Goal: Task Accomplishment & Management: Manage account settings

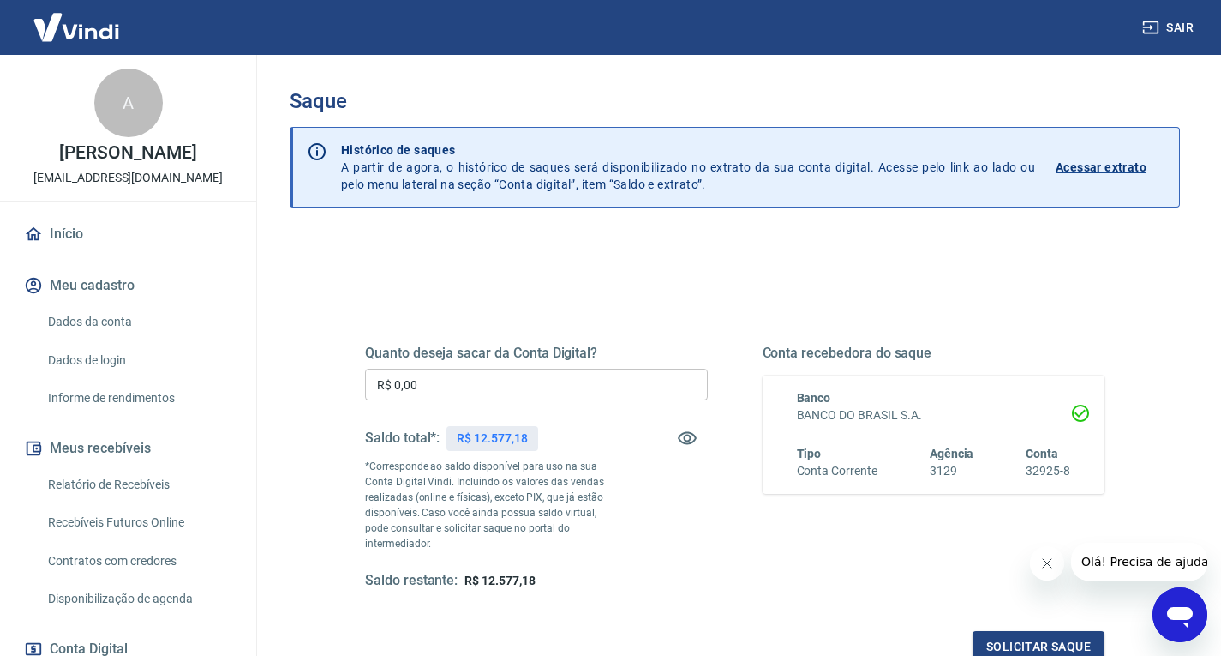
click at [555, 389] on input "R$ 0,00" at bounding box center [536, 384] width 343 height 32
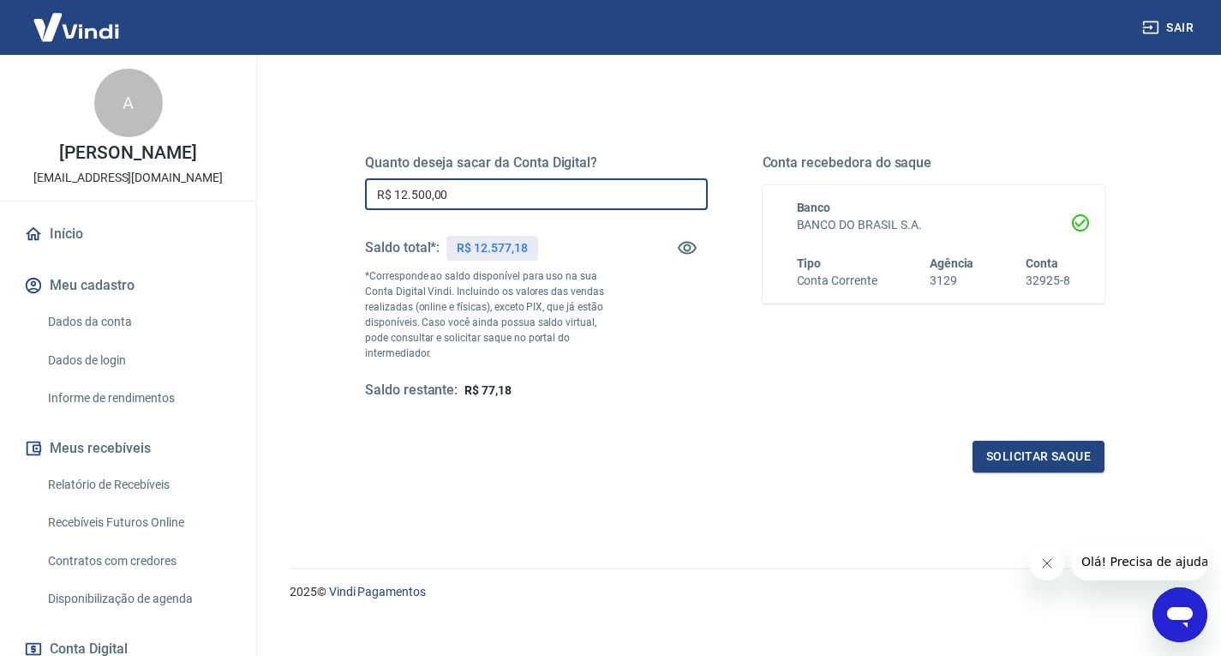
scroll to position [192, 0]
type input "R$ 12.500,00"
click at [1032, 439] on button "Solicitar saque" at bounding box center [1039, 455] width 132 height 32
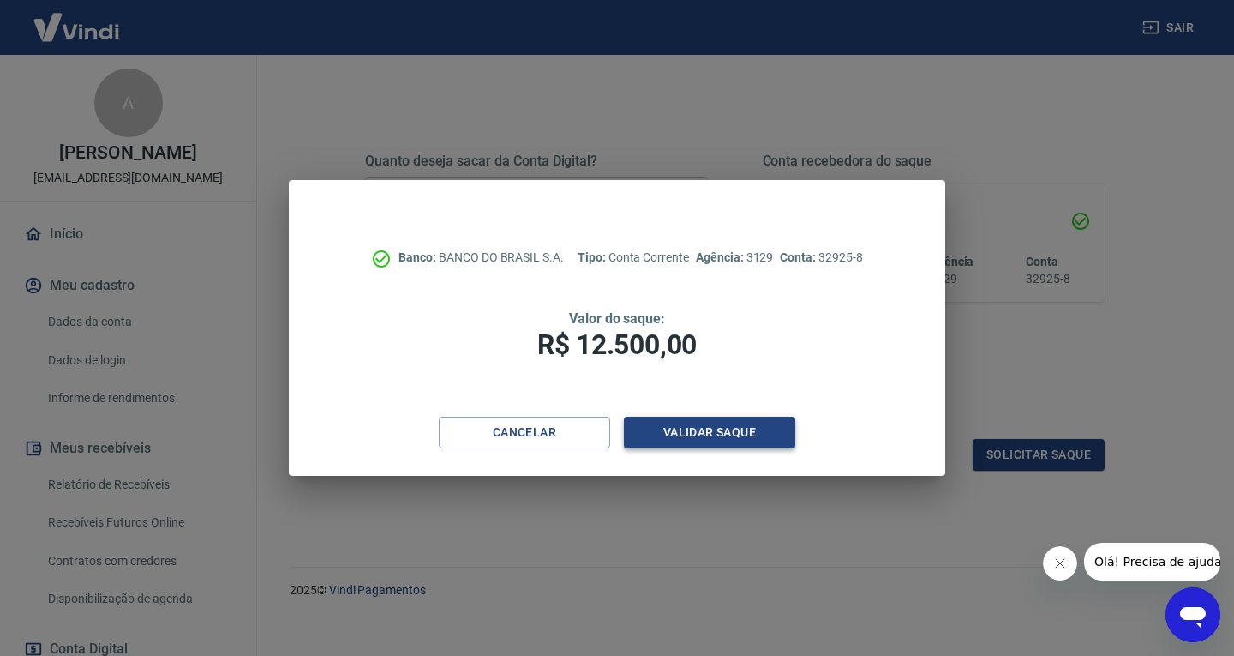
click at [692, 424] on button "Validar saque" at bounding box center [709, 432] width 171 height 32
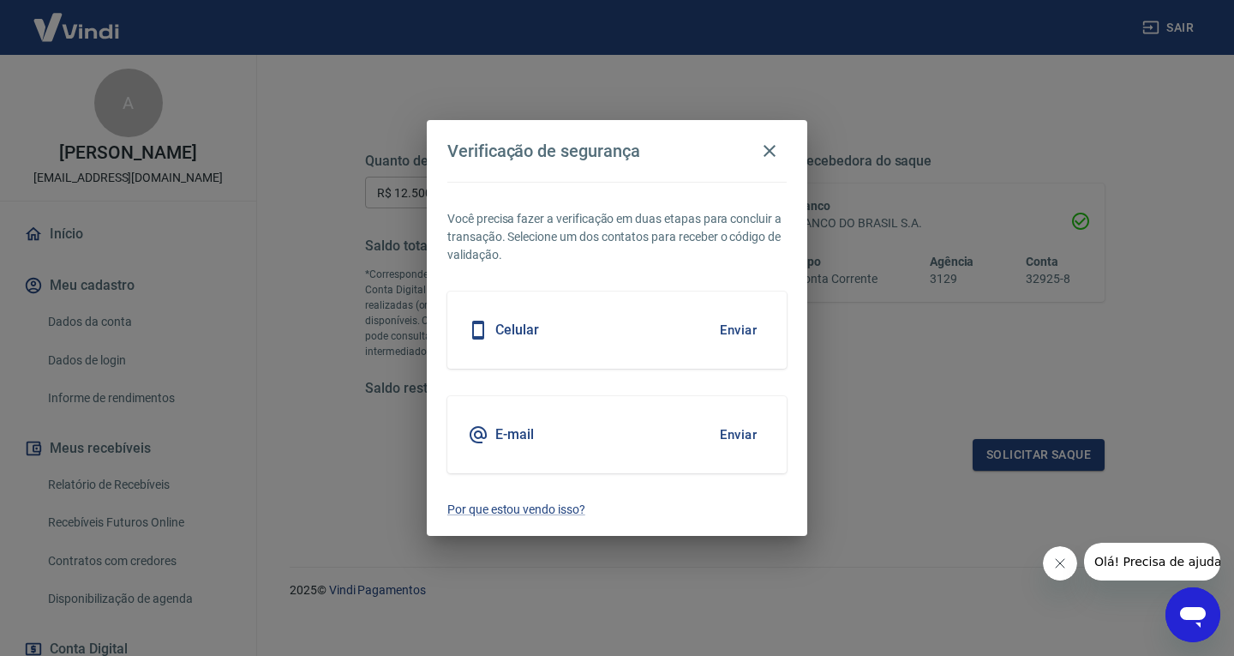
click at [746, 328] on button "Enviar" at bounding box center [738, 330] width 56 height 36
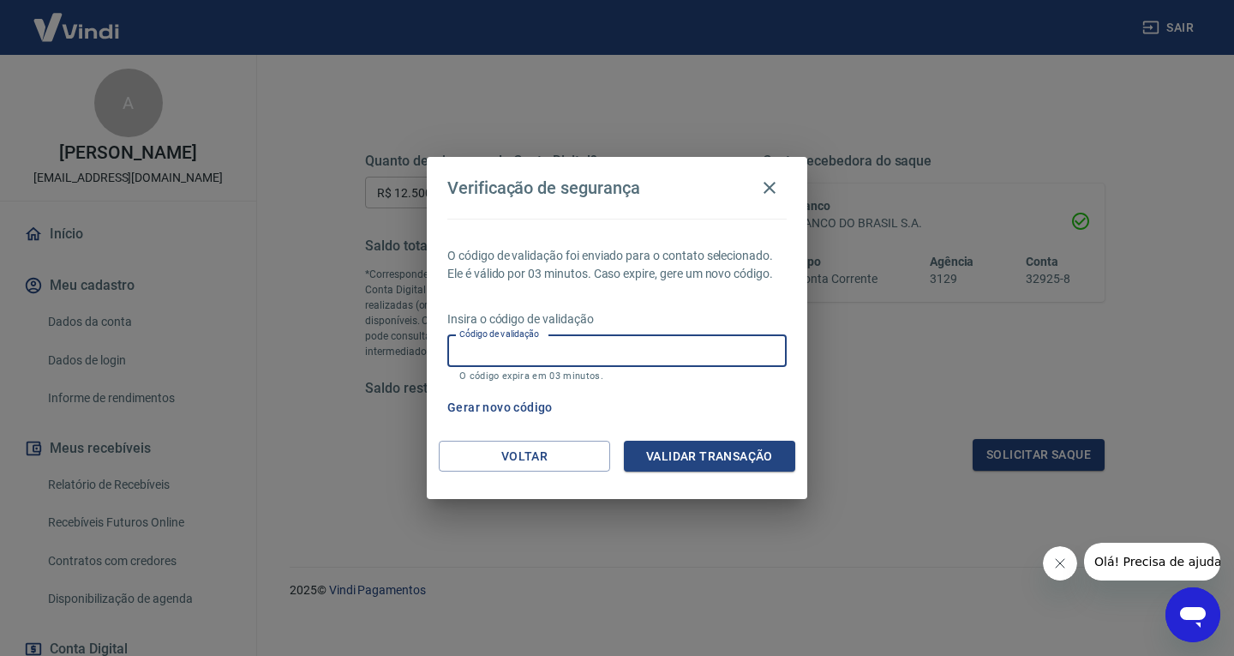
click at [588, 350] on input "Código de validação" at bounding box center [616, 351] width 339 height 32
type input "1"
click at [501, 407] on button "Gerar novo código" at bounding box center [499, 408] width 119 height 32
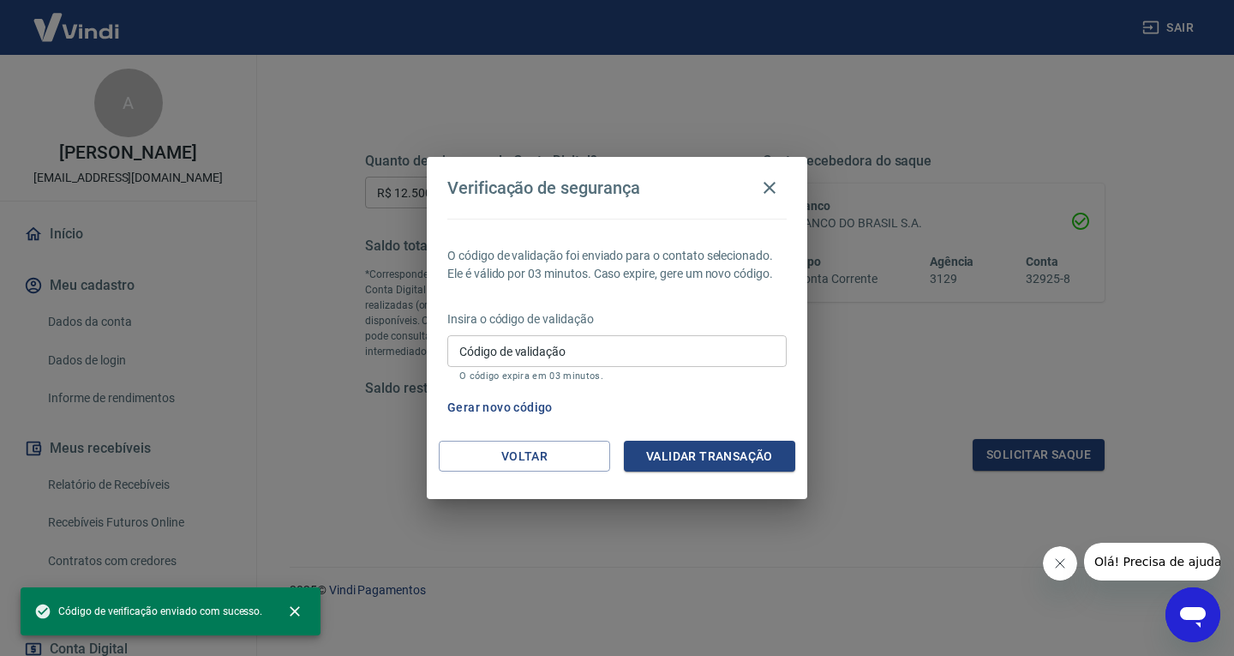
click at [245, 617] on span "Código de verificação enviado com sucesso." at bounding box center [148, 610] width 228 height 17
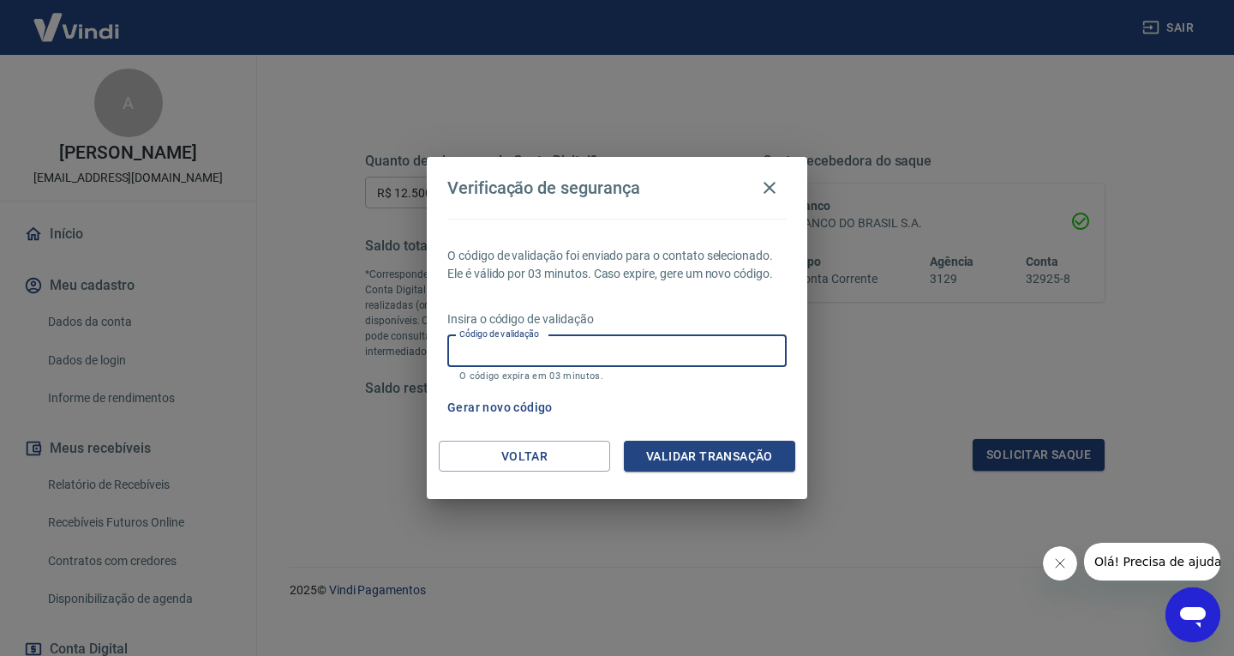
click at [632, 358] on input "Código de validação" at bounding box center [616, 351] width 339 height 32
type input "773958"
click at [698, 462] on button "Validar transação" at bounding box center [709, 456] width 171 height 32
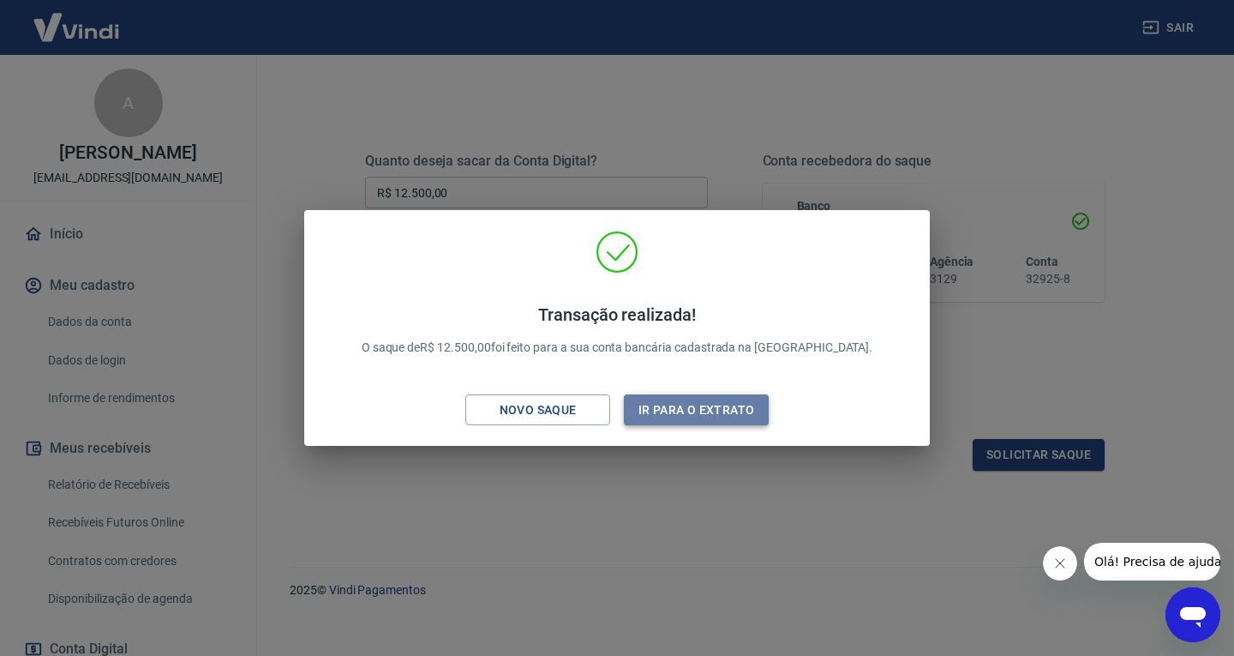
click at [701, 410] on button "Ir para o extrato" at bounding box center [696, 410] width 145 height 32
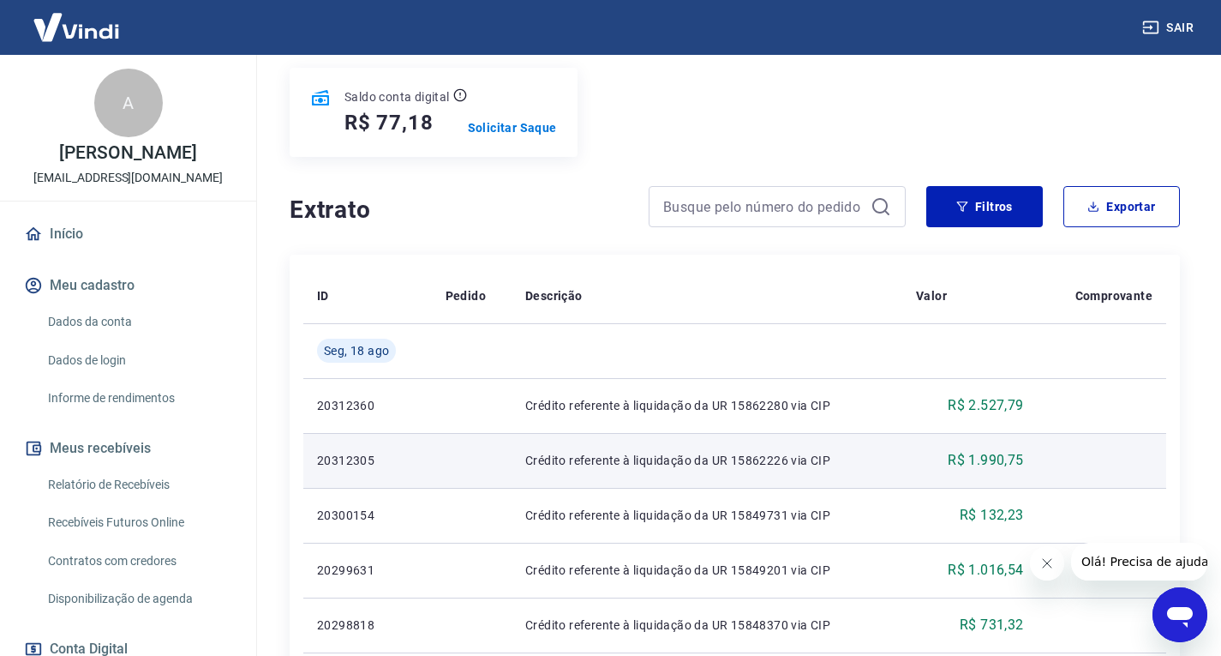
scroll to position [171, 0]
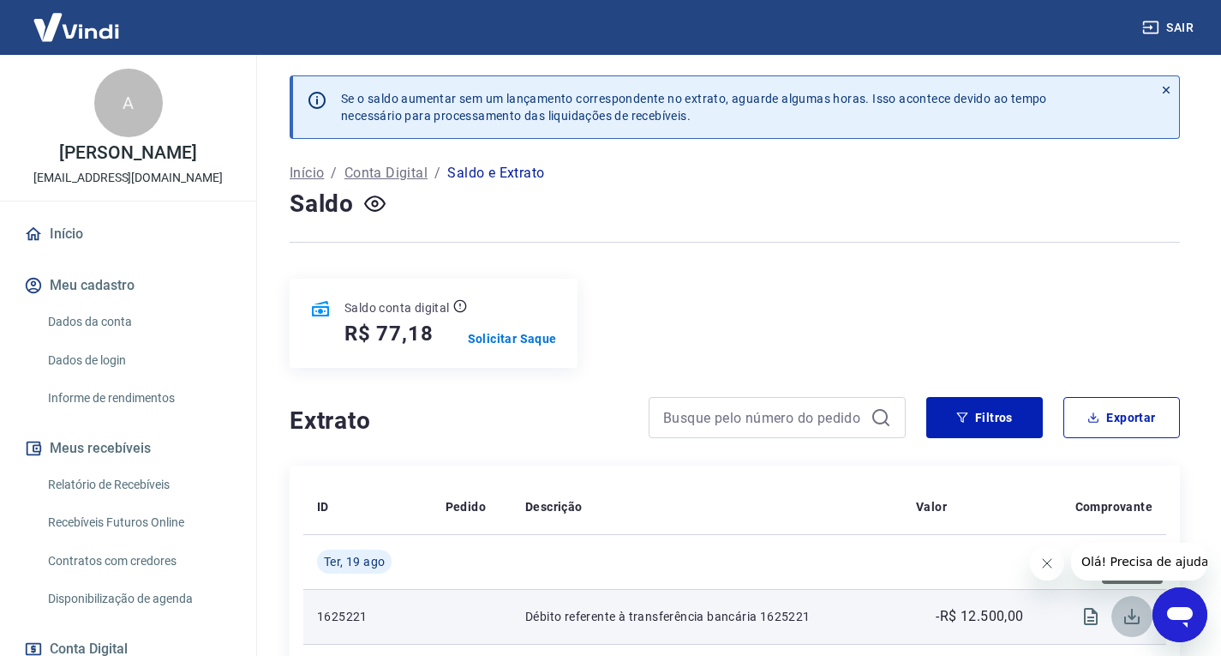
click at [1134, 617] on icon "Download" at bounding box center [1131, 615] width 15 height 15
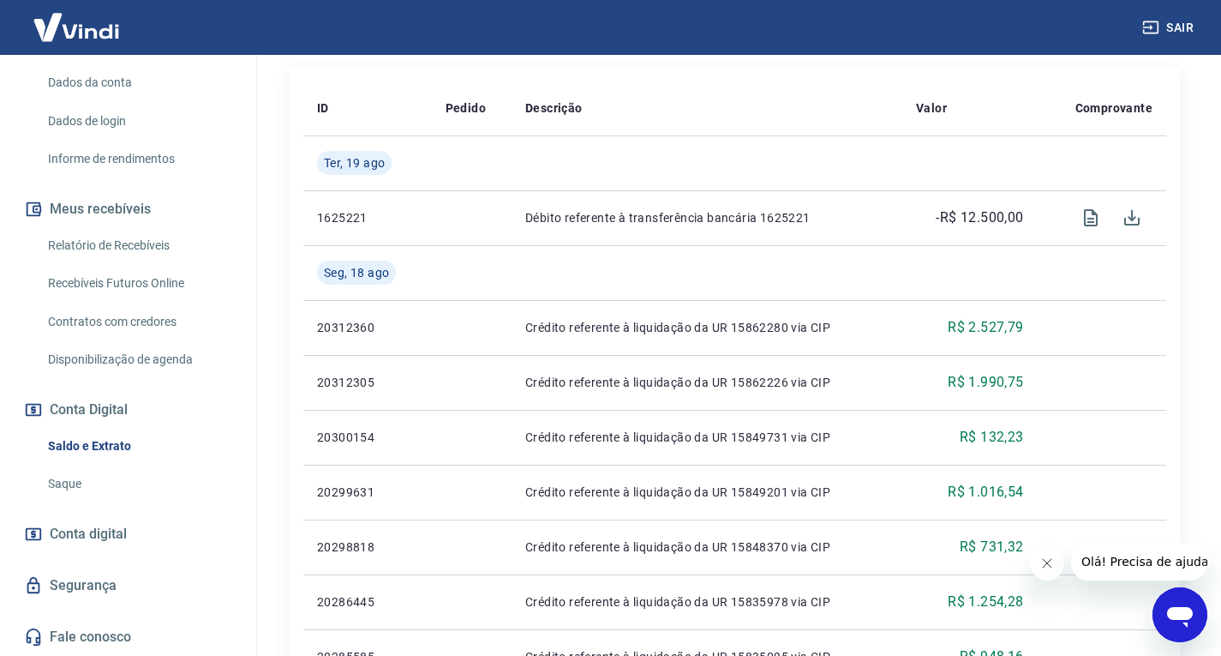
scroll to position [428, 0]
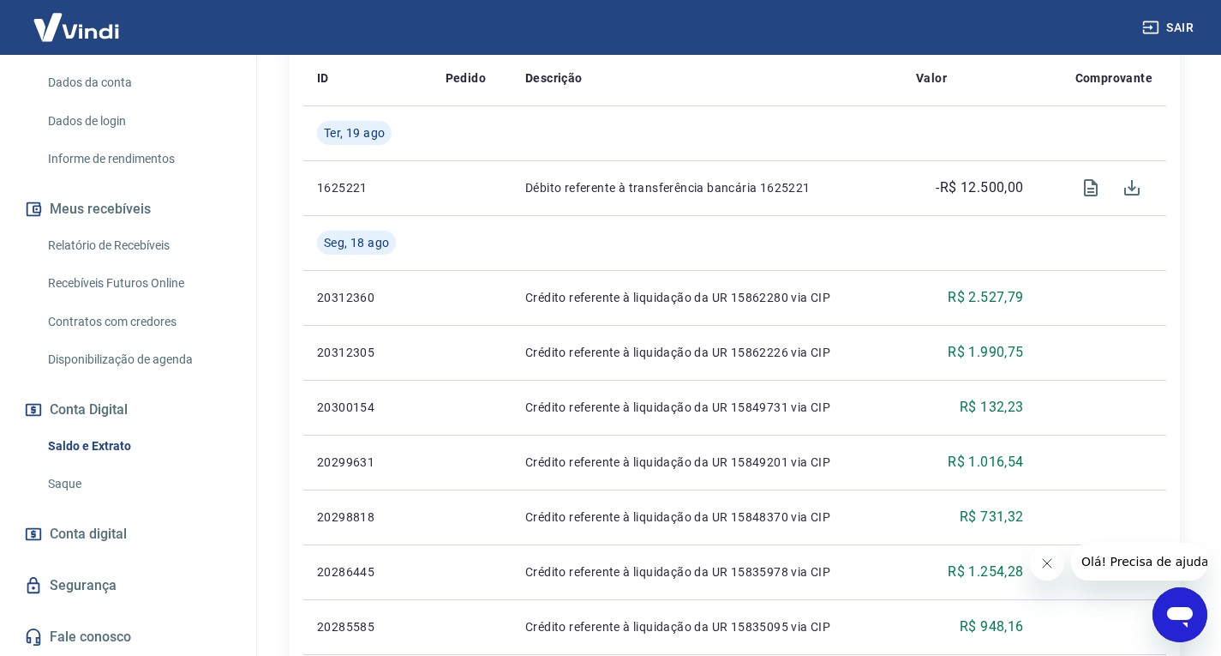
click at [71, 590] on link "Segurança" at bounding box center [128, 585] width 215 height 38
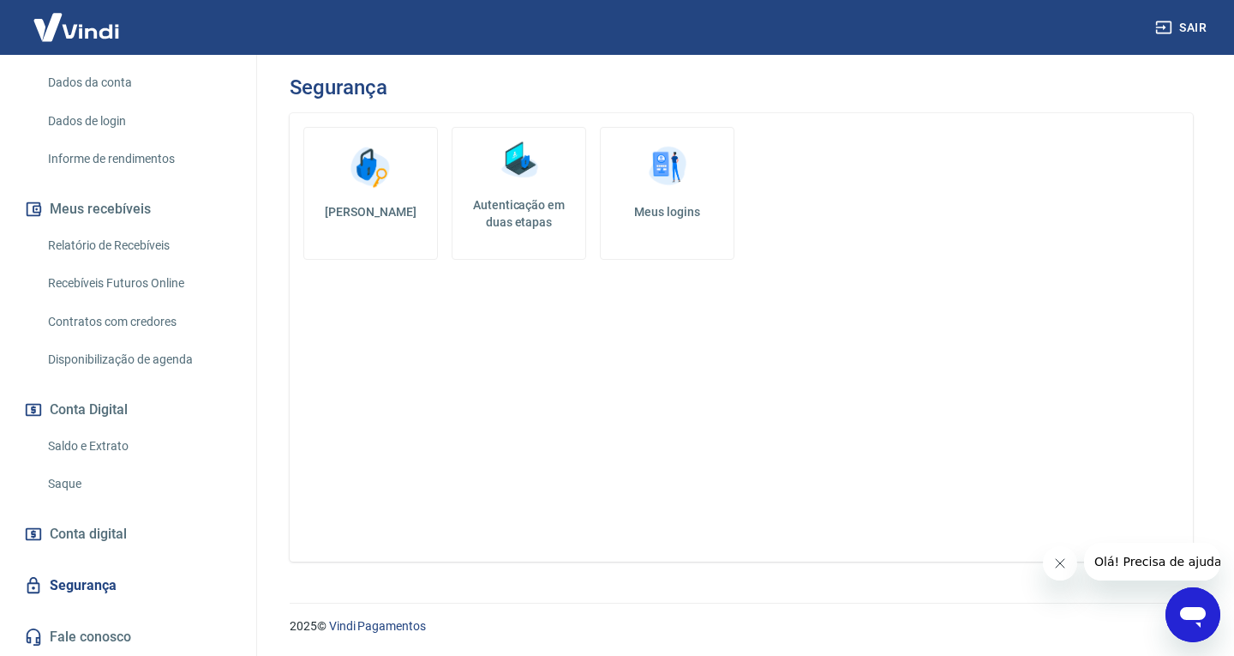
click at [391, 195] on link "Alterar senha" at bounding box center [370, 193] width 135 height 133
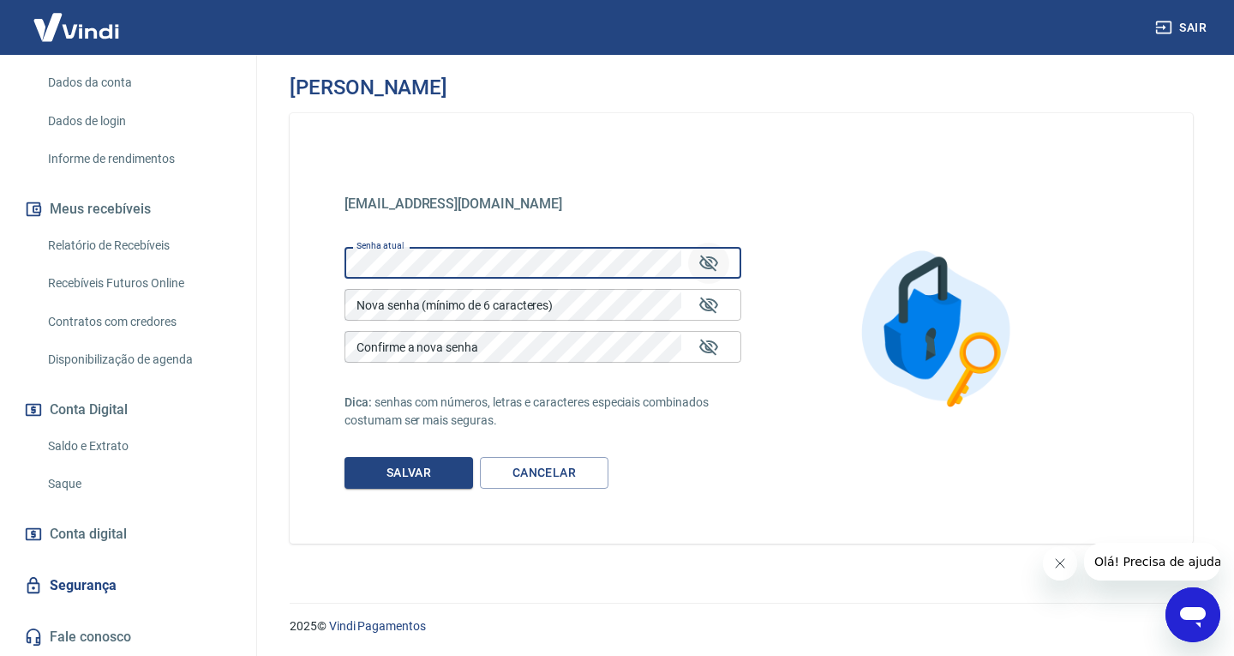
click at [711, 260] on icon "Mostrar/esconder senha" at bounding box center [708, 262] width 19 height 16
click at [709, 308] on icon "Mostrar/esconder senha" at bounding box center [708, 305] width 21 height 21
click at [709, 304] on icon "Mostrar/esconder senha" at bounding box center [708, 305] width 21 height 21
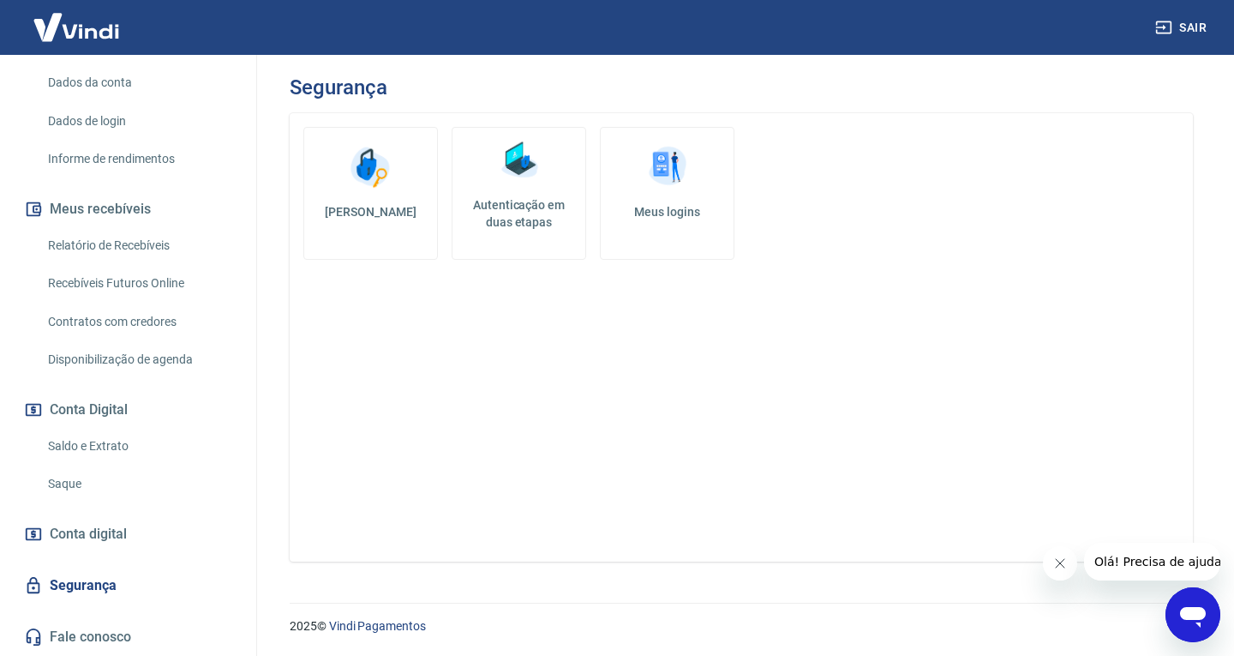
click at [514, 171] on img at bounding box center [519, 160] width 51 height 51
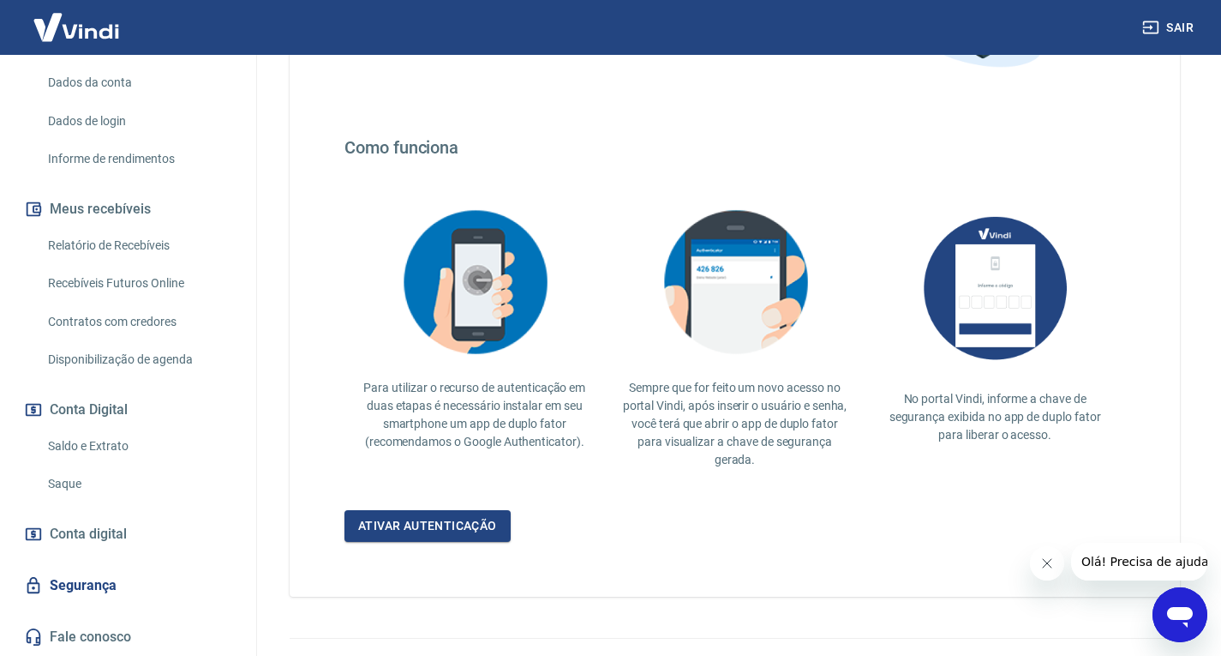
scroll to position [292, 0]
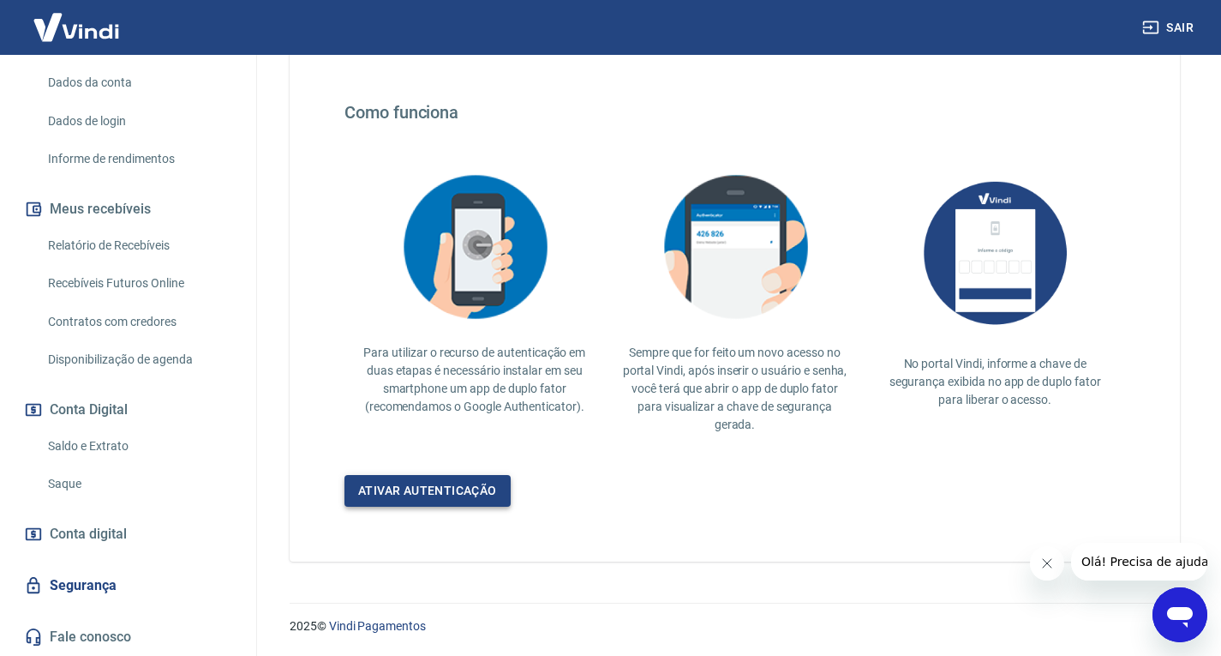
click at [440, 487] on link "Ativar autenticação" at bounding box center [427, 491] width 166 height 32
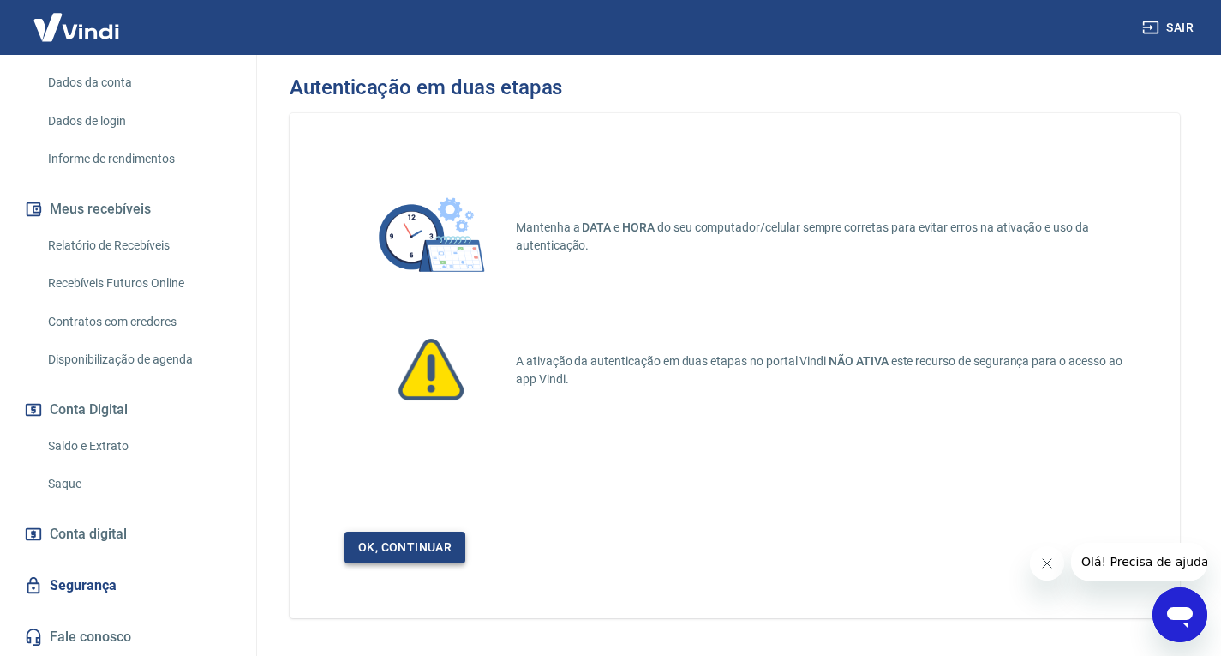
click at [408, 548] on link "Ok, continuar" at bounding box center [404, 547] width 121 height 32
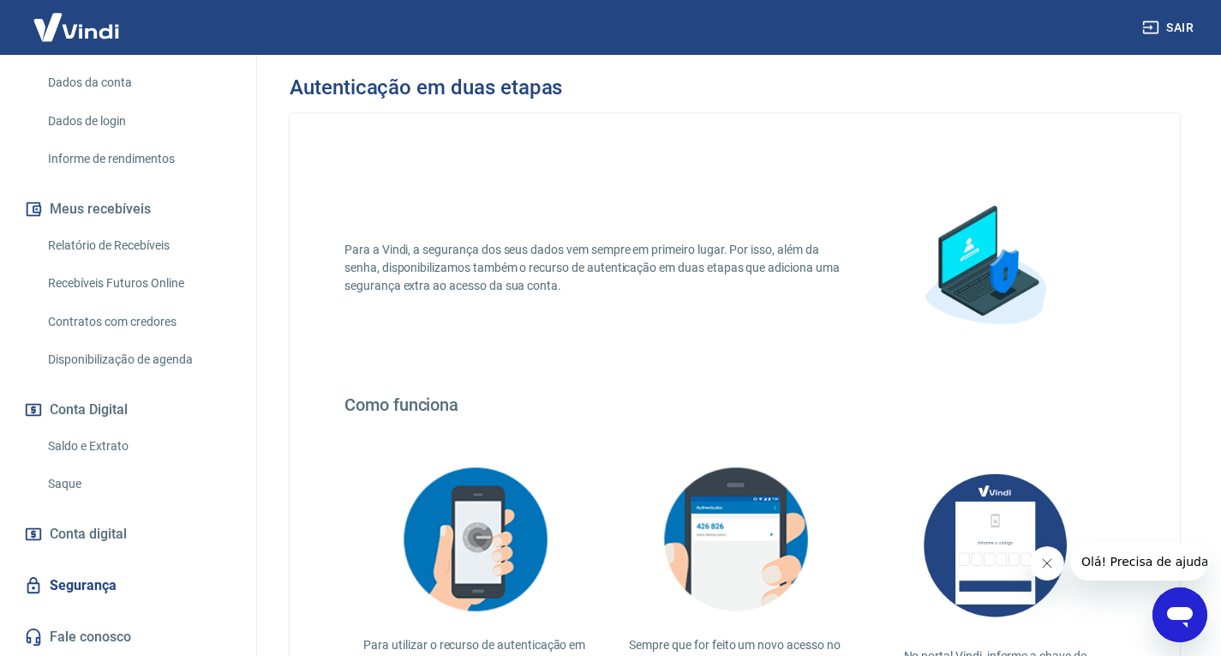
scroll to position [292, 0]
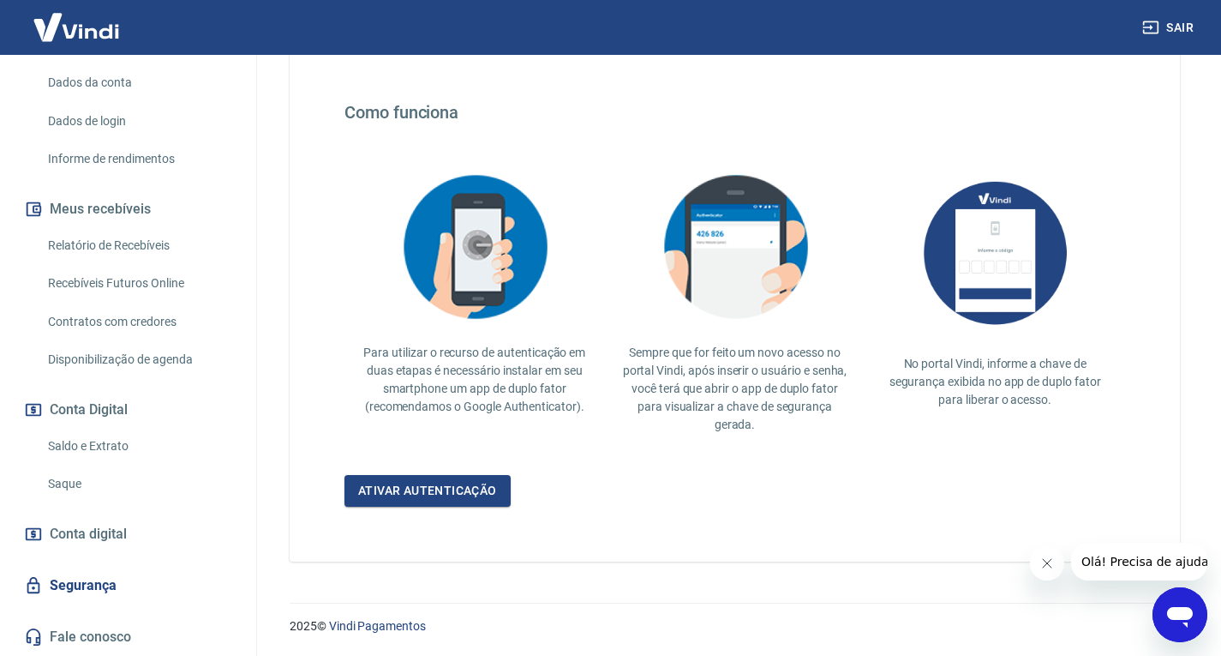
click at [999, 255] on img at bounding box center [994, 252] width 171 height 177
click at [989, 296] on img at bounding box center [994, 252] width 171 height 177
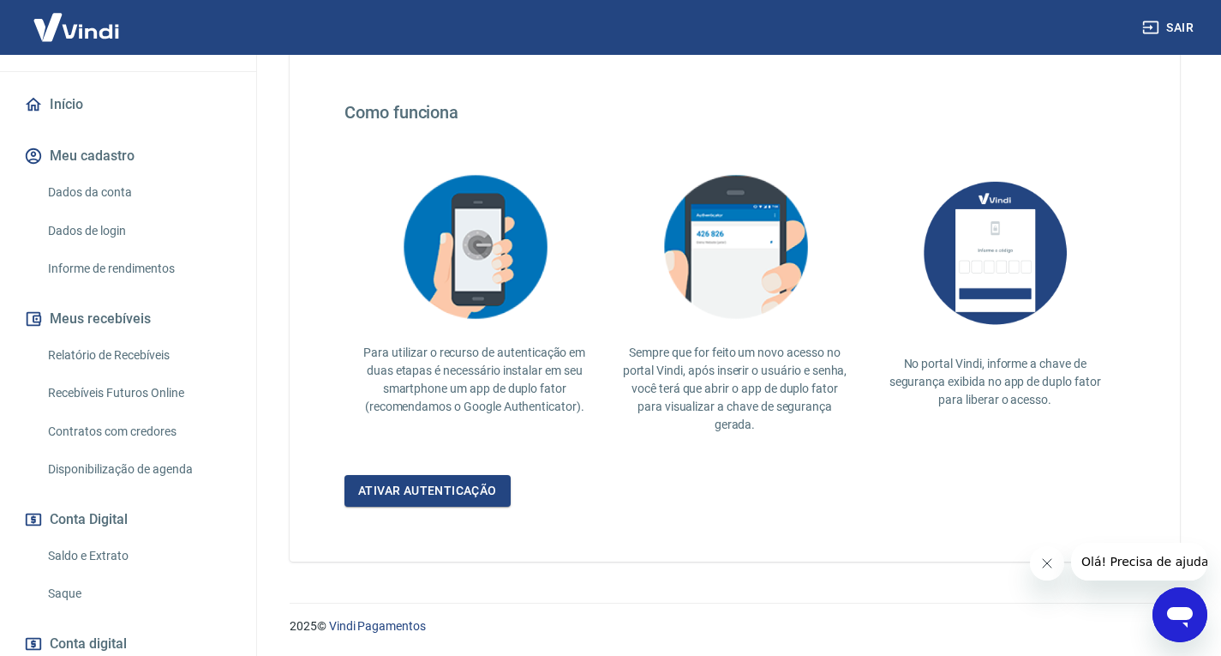
scroll to position [257, 0]
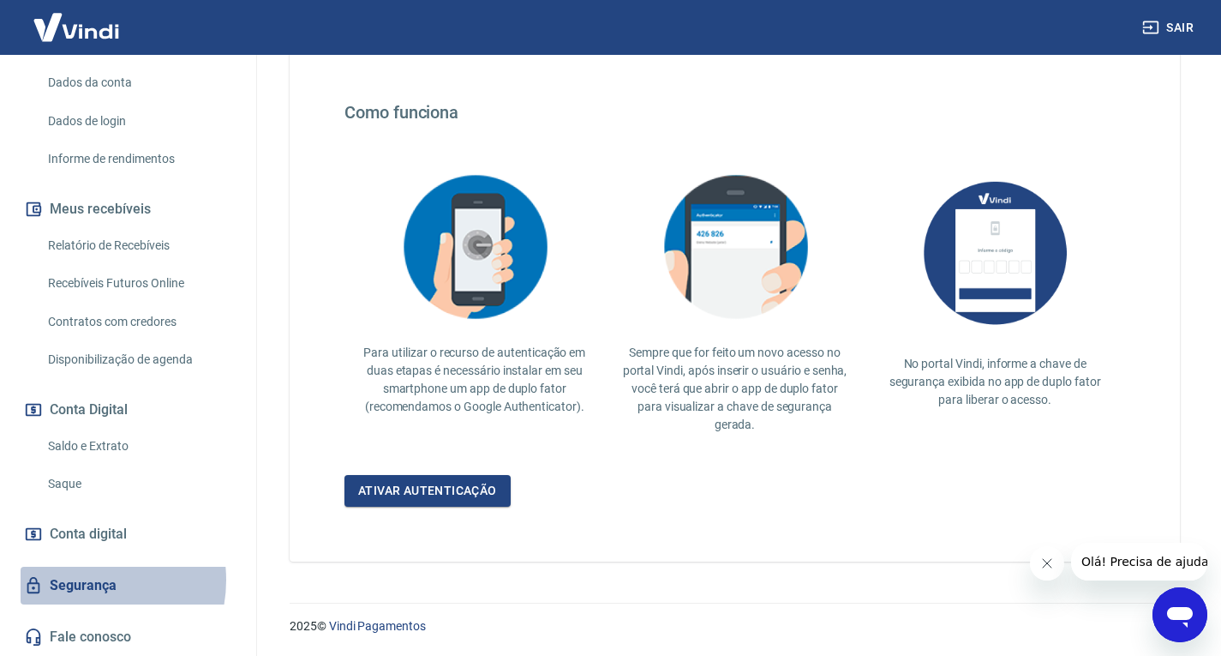
click at [81, 579] on link "Segurança" at bounding box center [128, 585] width 215 height 38
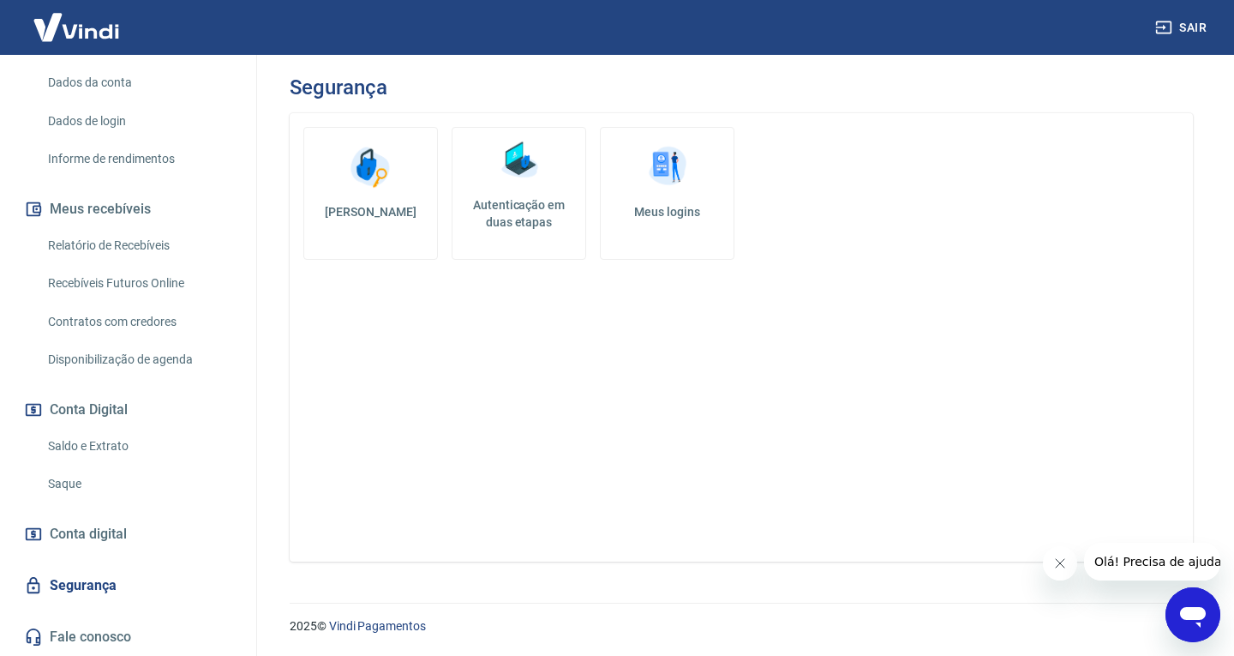
click at [671, 180] on img at bounding box center [667, 166] width 51 height 51
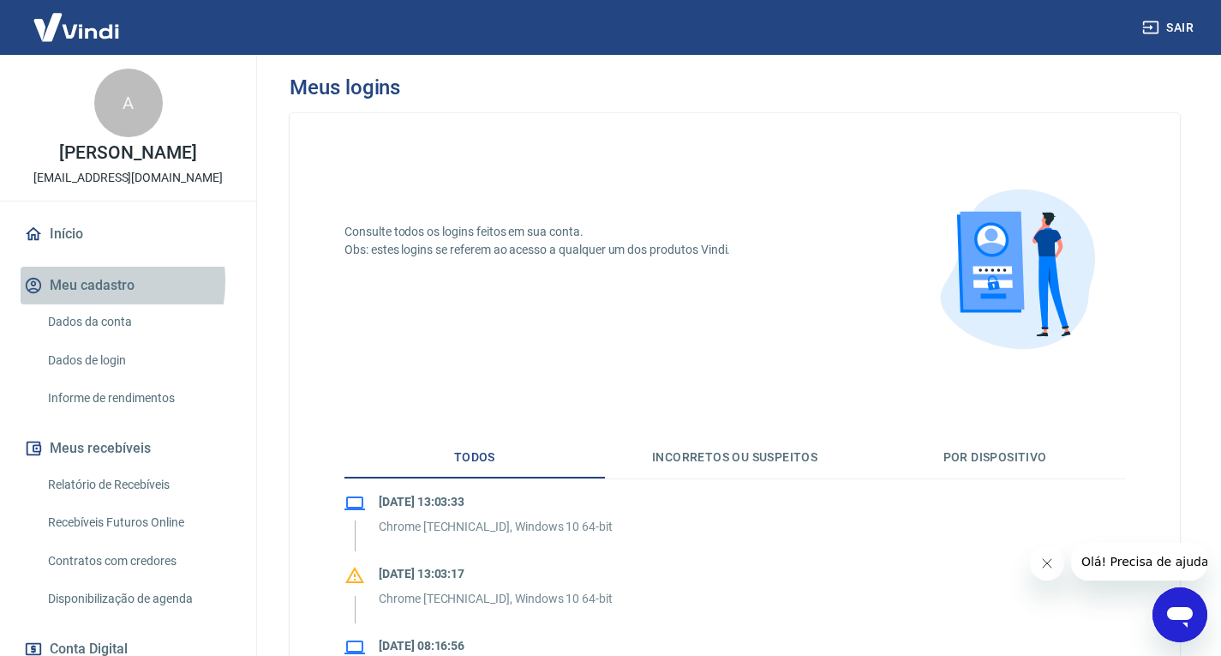
click at [77, 299] on button "Meu cadastro" at bounding box center [128, 285] width 215 height 38
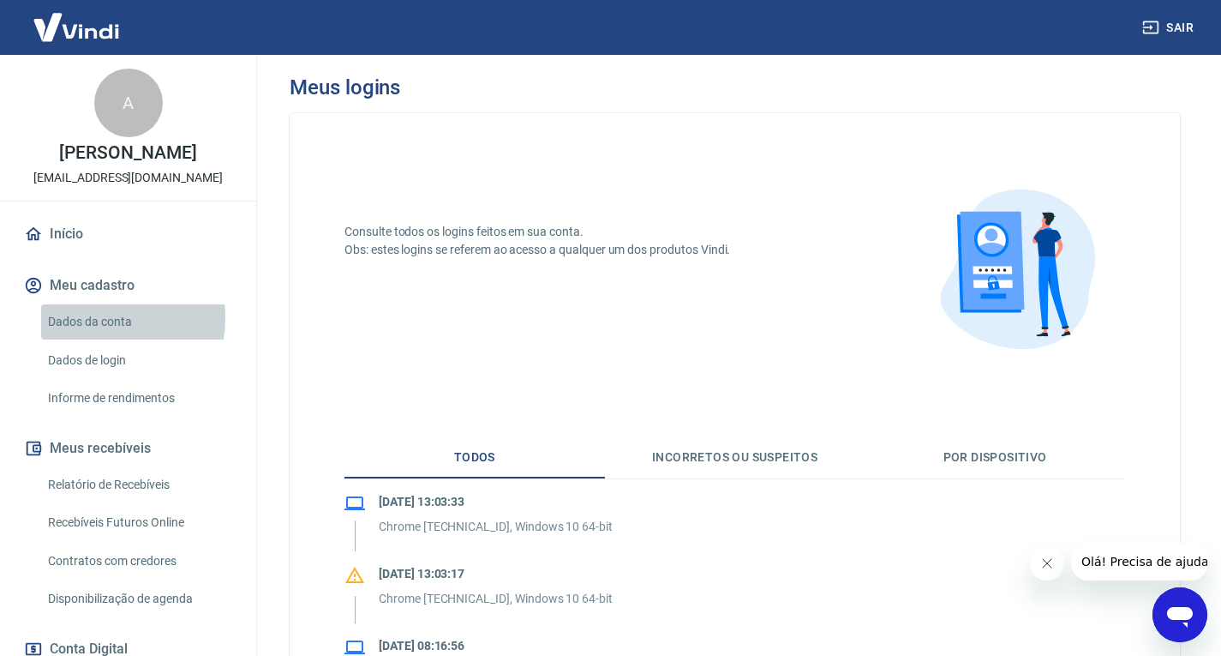
click at [101, 336] on link "Dados da conta" at bounding box center [138, 321] width 195 height 35
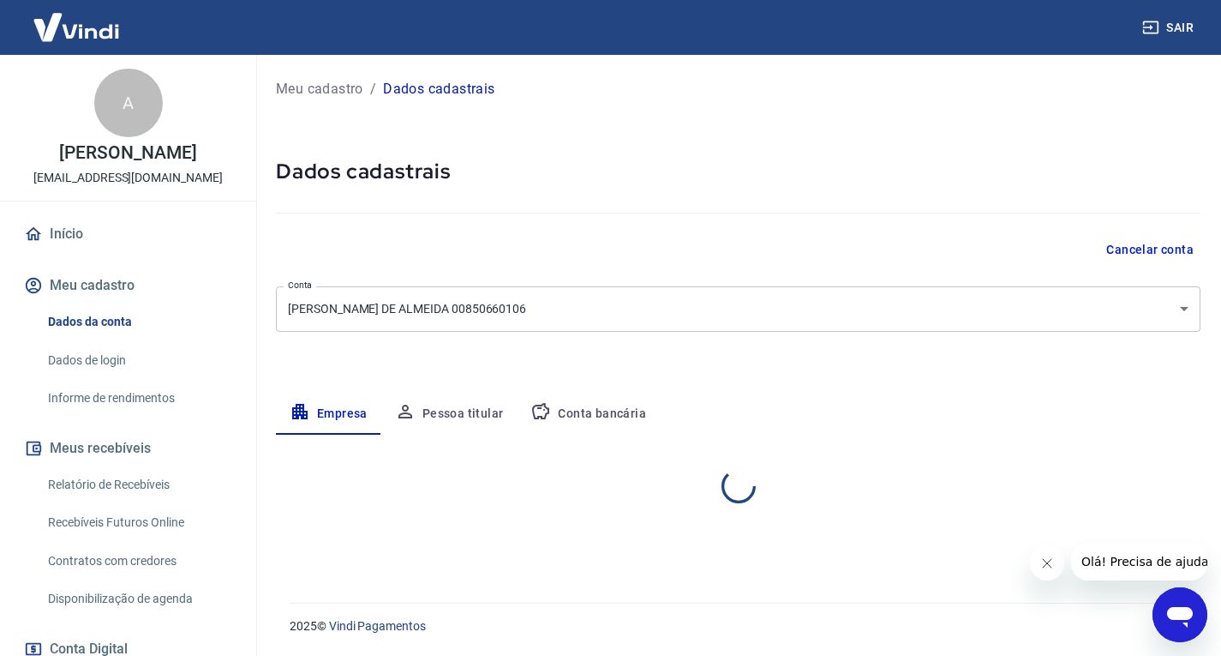
select select "DF"
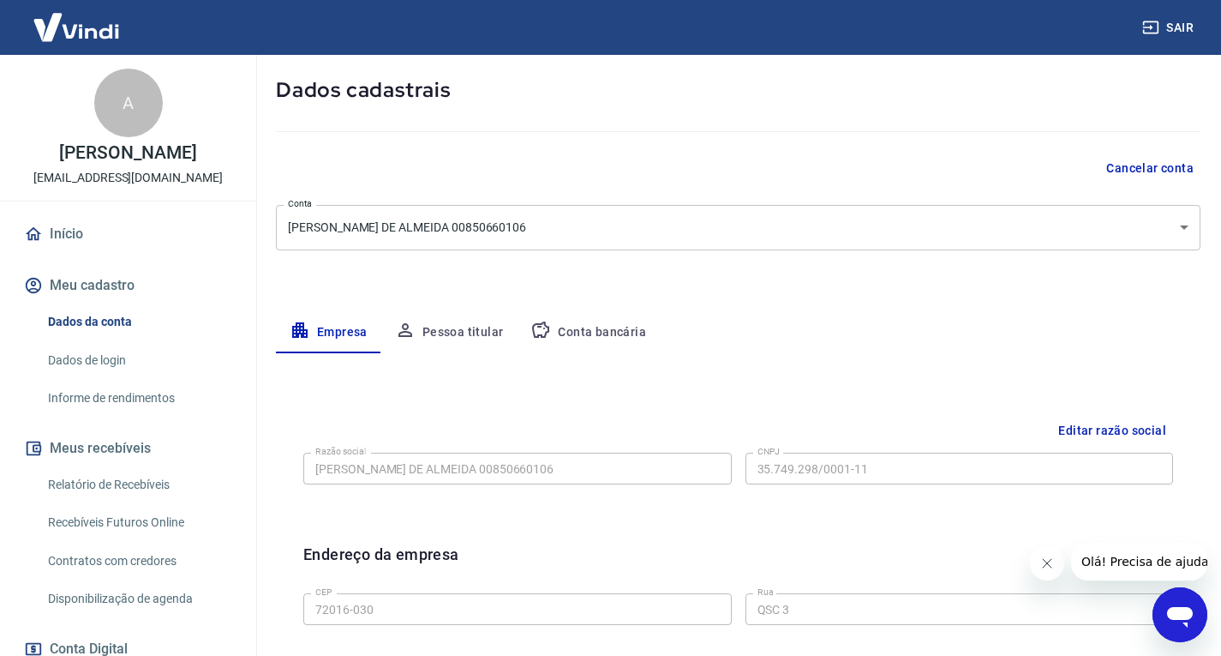
scroll to position [86, 0]
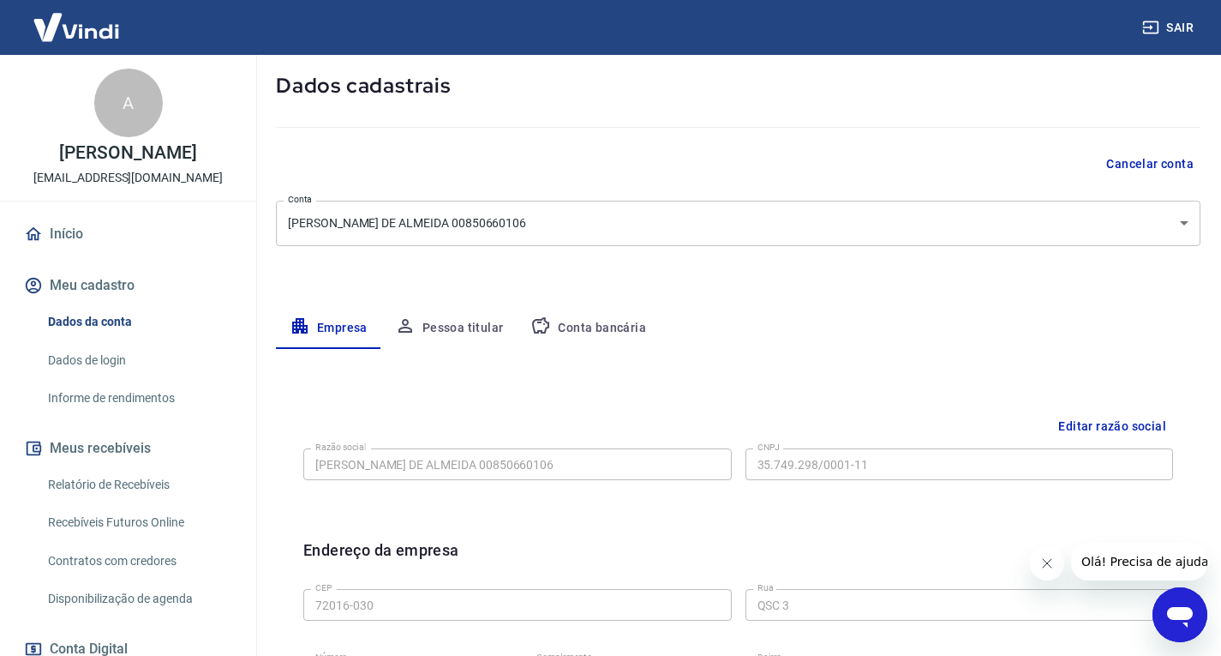
click at [112, 378] on link "Dados de login" at bounding box center [138, 360] width 195 height 35
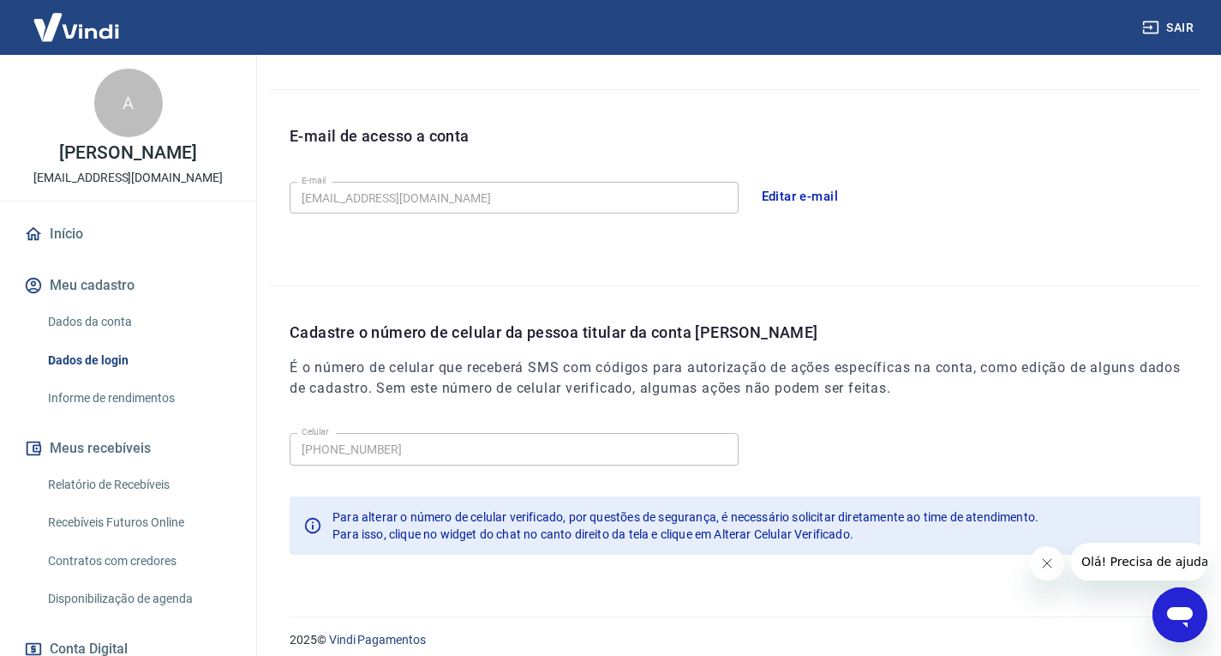
scroll to position [442, 0]
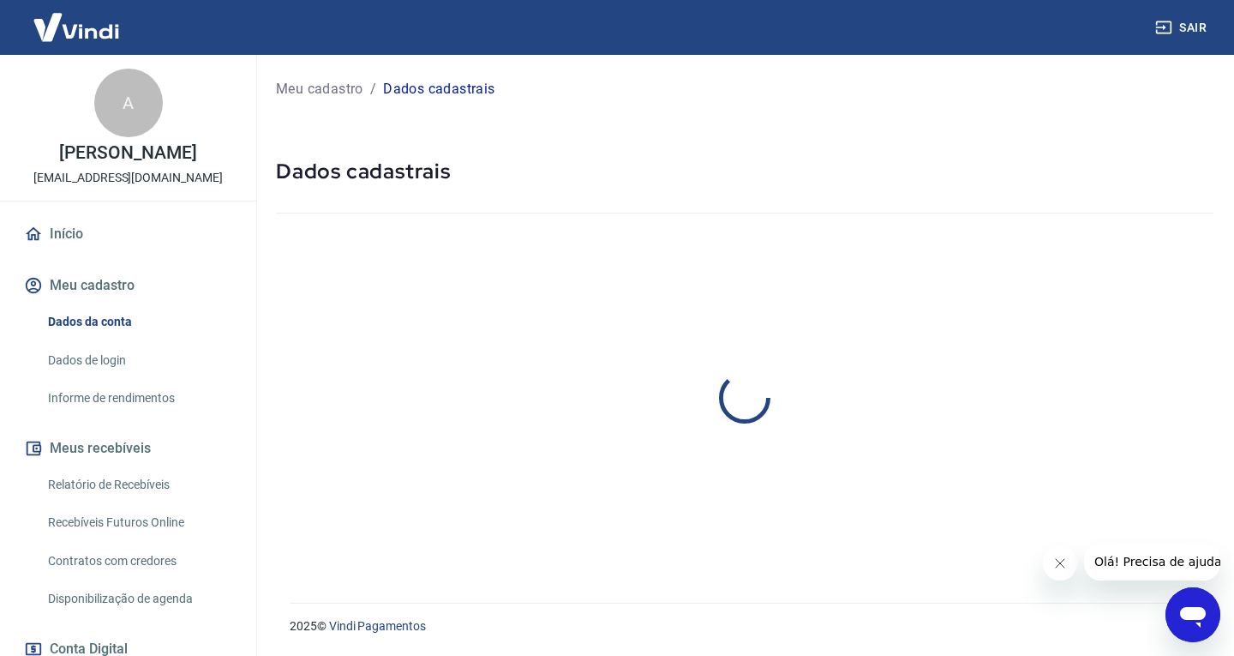
select select "DF"
